Goal: Navigation & Orientation: Find specific page/section

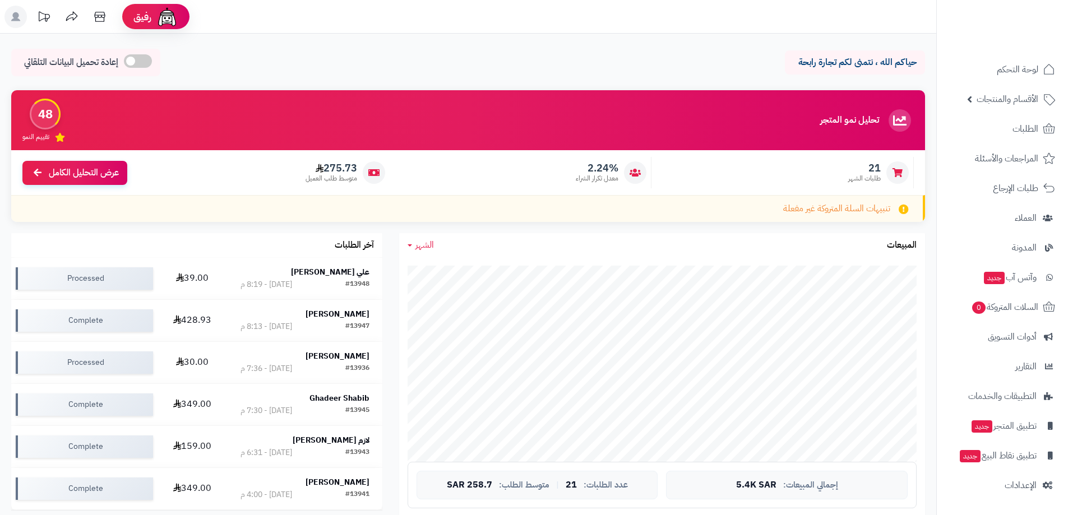
click at [589, 56] on div "حياكم الله ، نتمنى لكم تجارة رابحة إعادة تحميل البيانات التلقائي" at bounding box center [468, 65] width 914 height 33
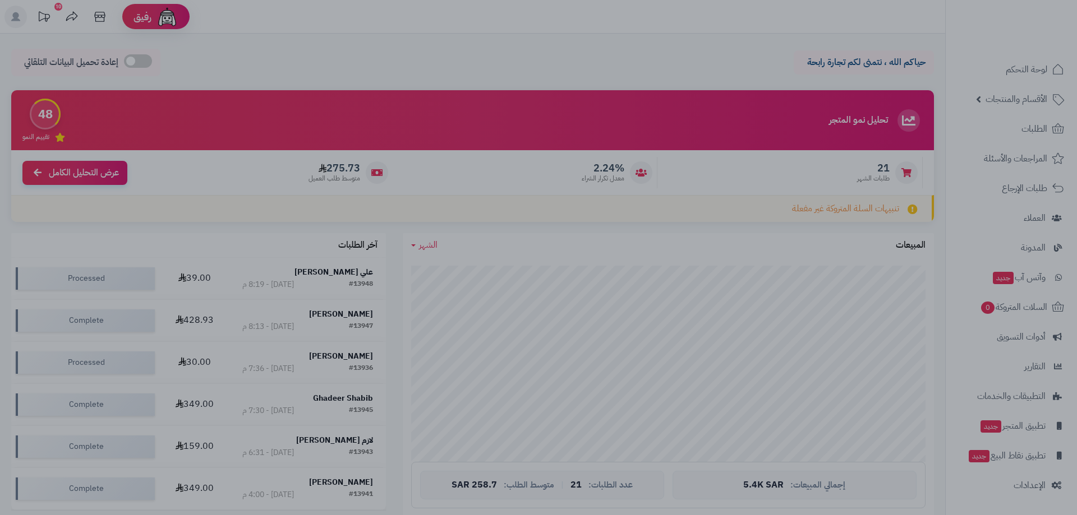
click at [425, 58] on div at bounding box center [538, 257] width 1077 height 515
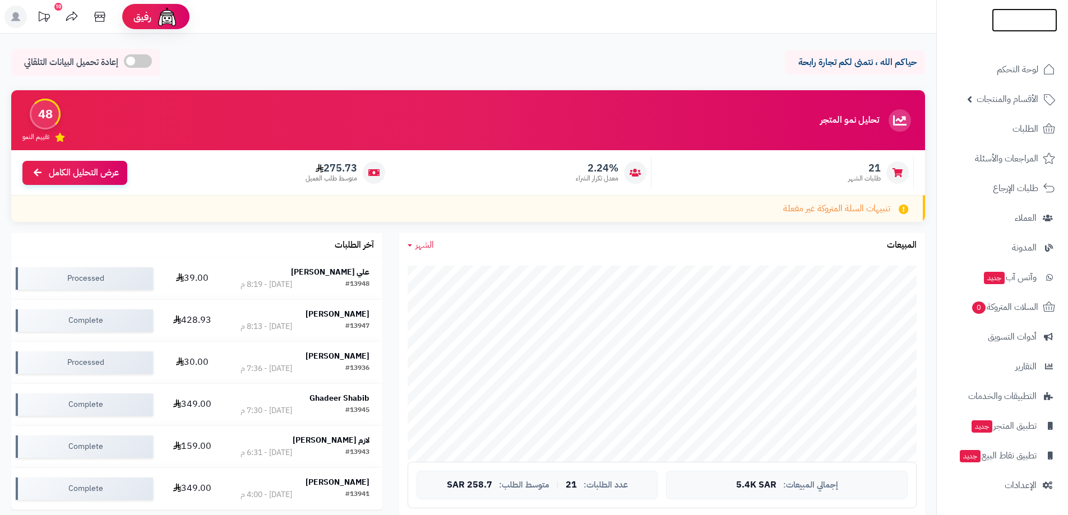
click at [1018, 21] on img at bounding box center [1025, 24] width 66 height 24
click at [1020, 12] on img at bounding box center [1025, 20] width 66 height 24
